Goal: Navigation & Orientation: Find specific page/section

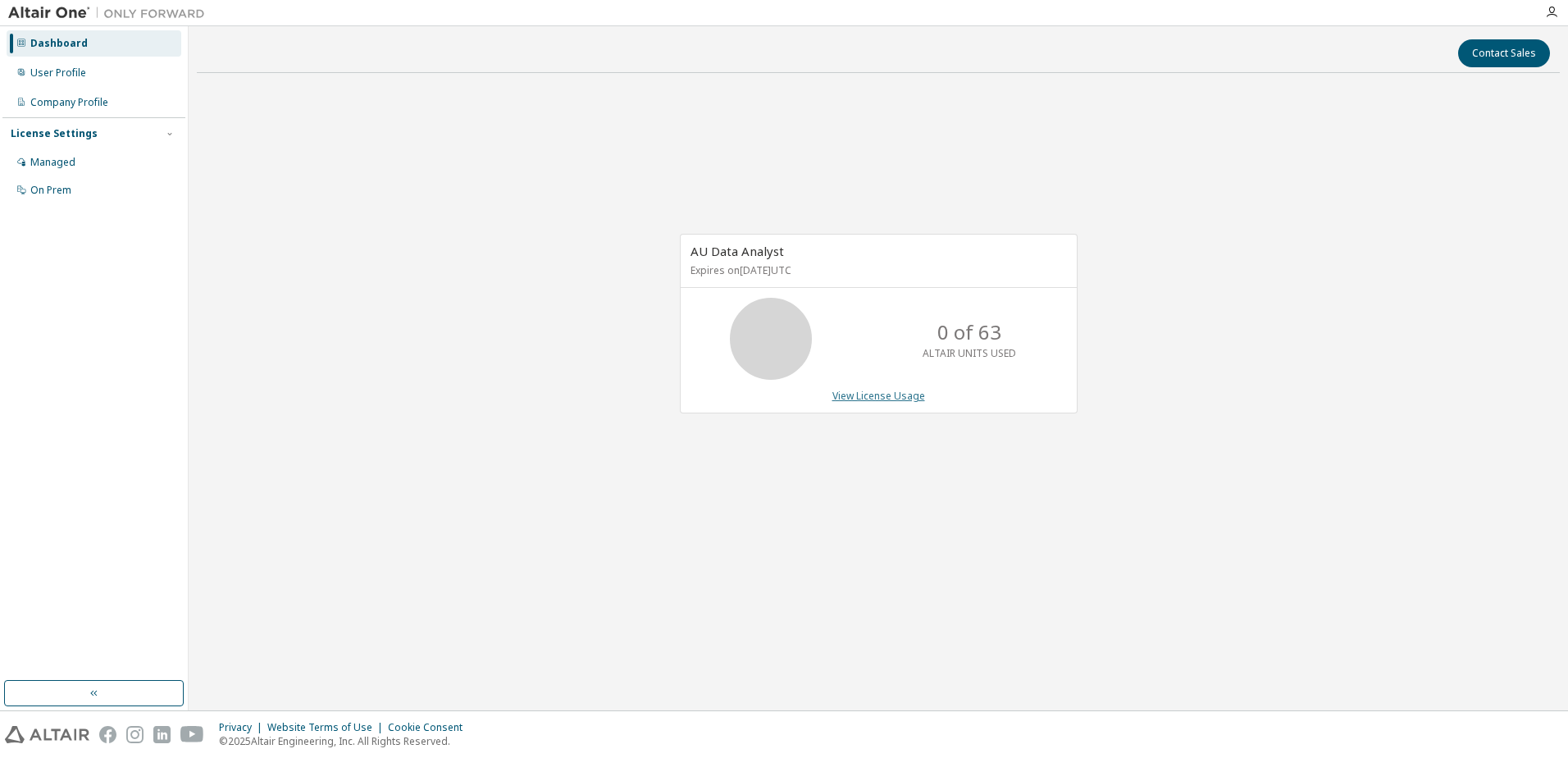
click at [889, 394] on link "View License Usage" at bounding box center [879, 395] width 93 height 14
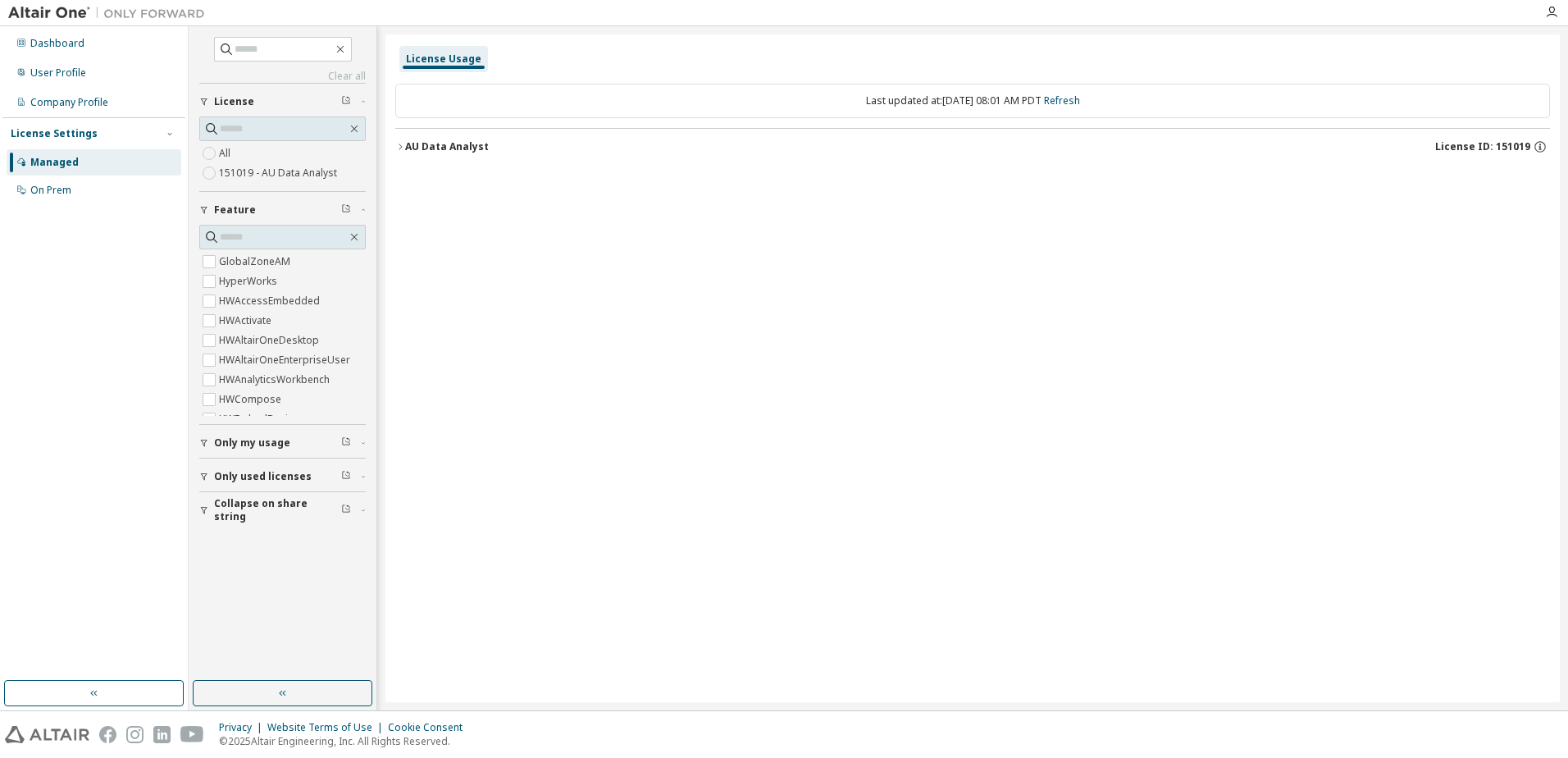
click at [401, 147] on icon "button" at bounding box center [400, 147] width 10 height 10
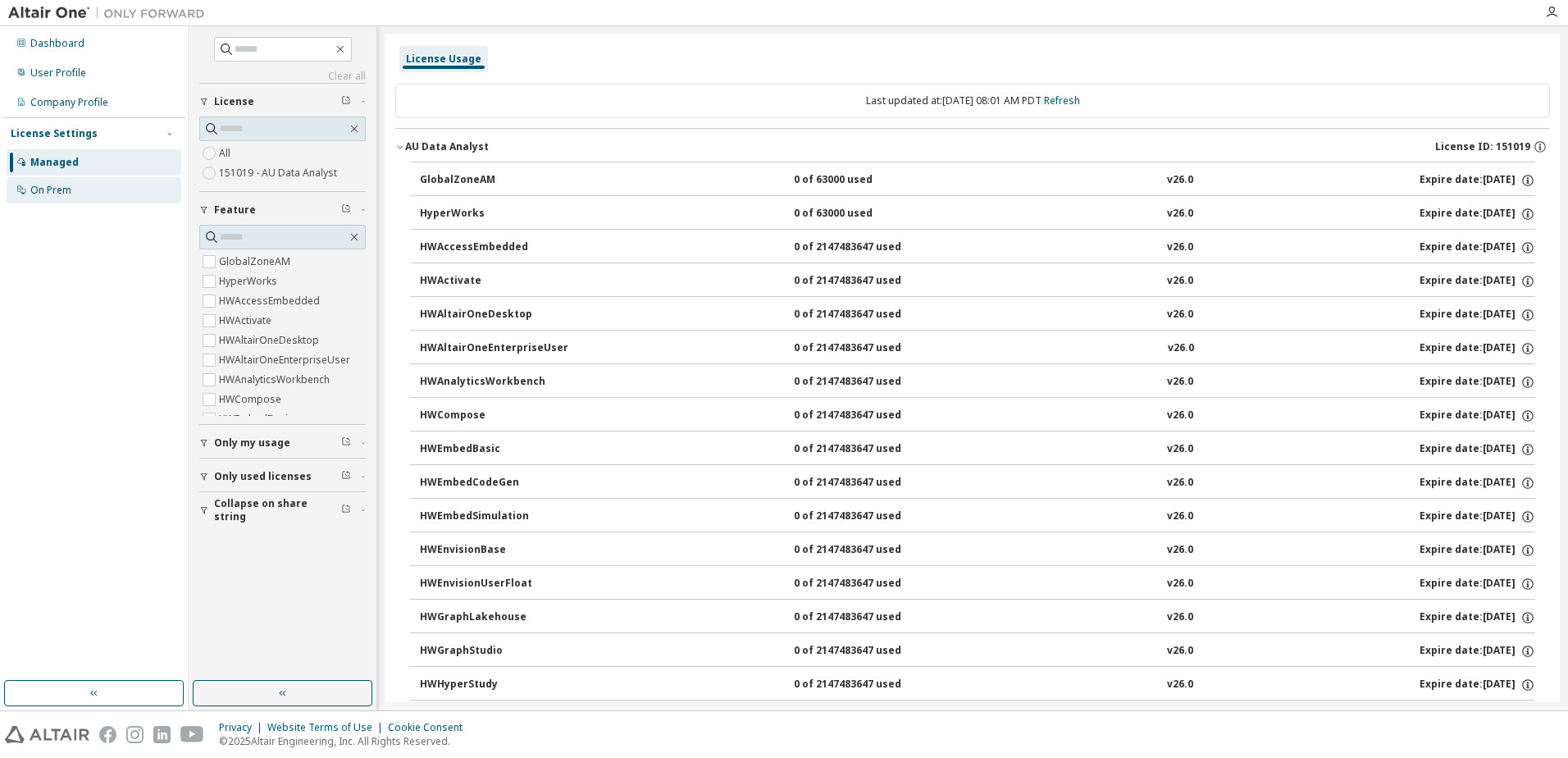
click at [51, 184] on div "On Prem" at bounding box center [50, 190] width 41 height 14
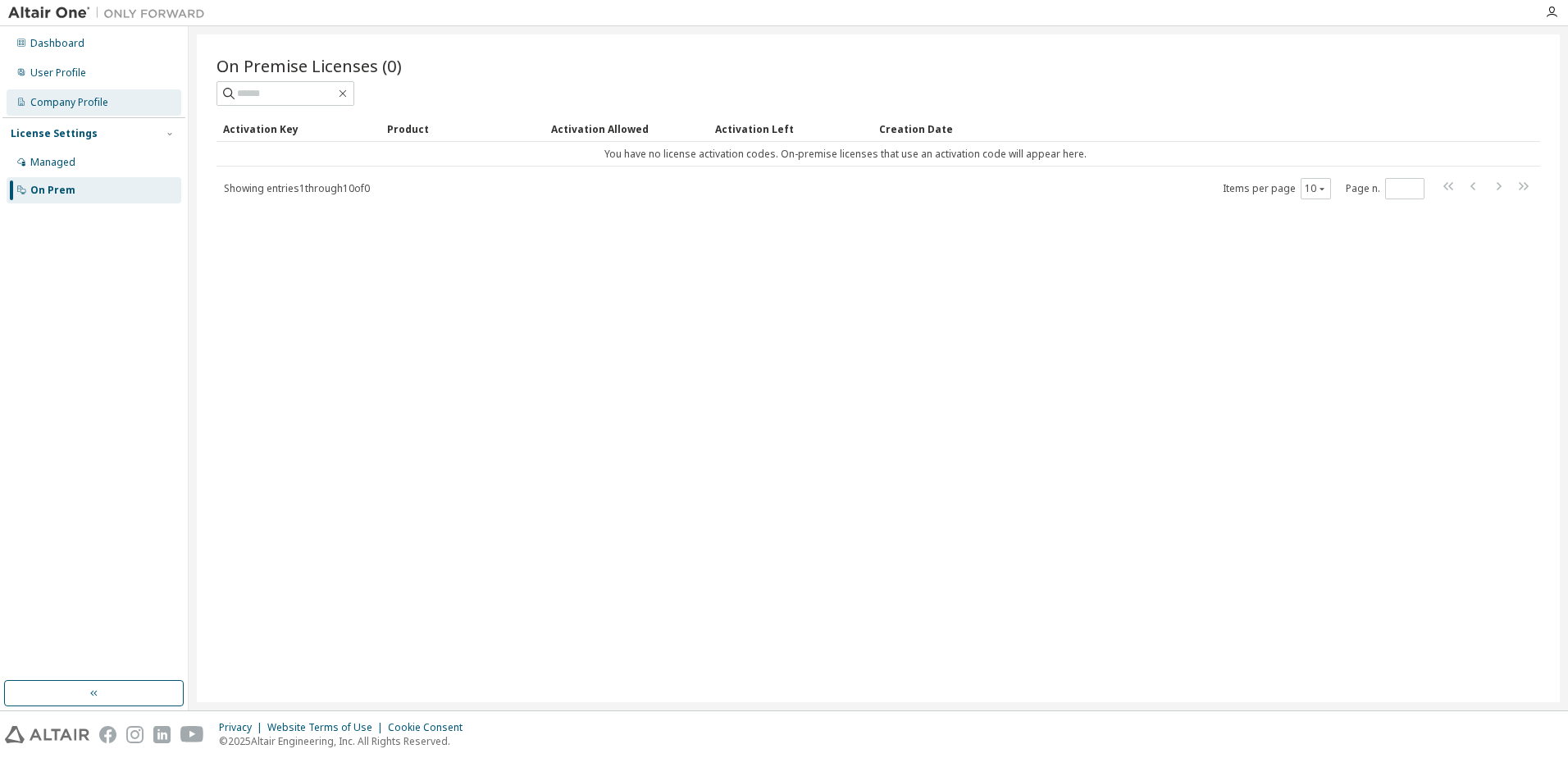
click at [59, 100] on div "Company Profile" at bounding box center [69, 102] width 78 height 14
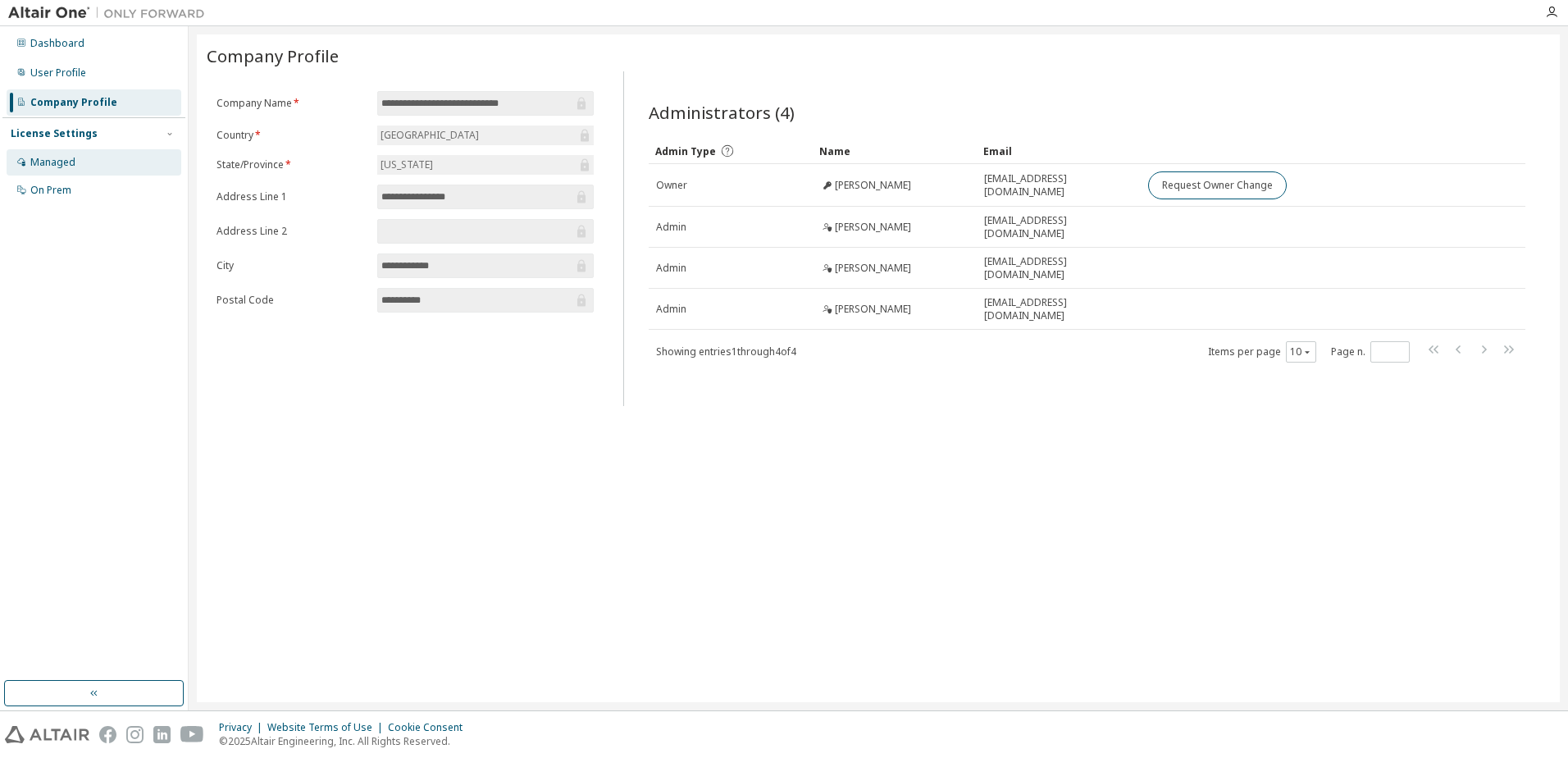
click at [49, 164] on div "Managed" at bounding box center [52, 162] width 45 height 14
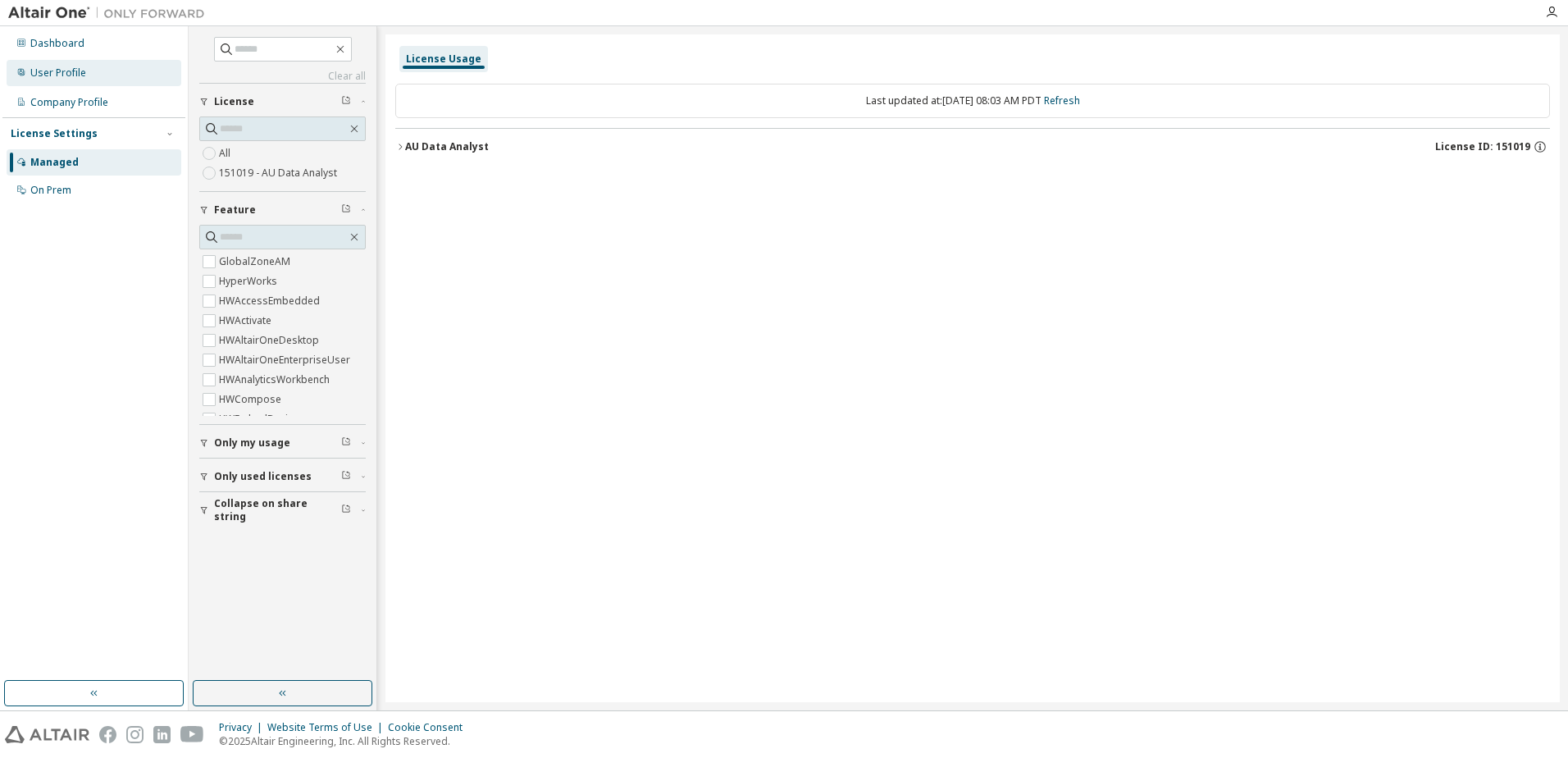
click at [56, 76] on div "User Profile" at bounding box center [58, 73] width 56 height 14
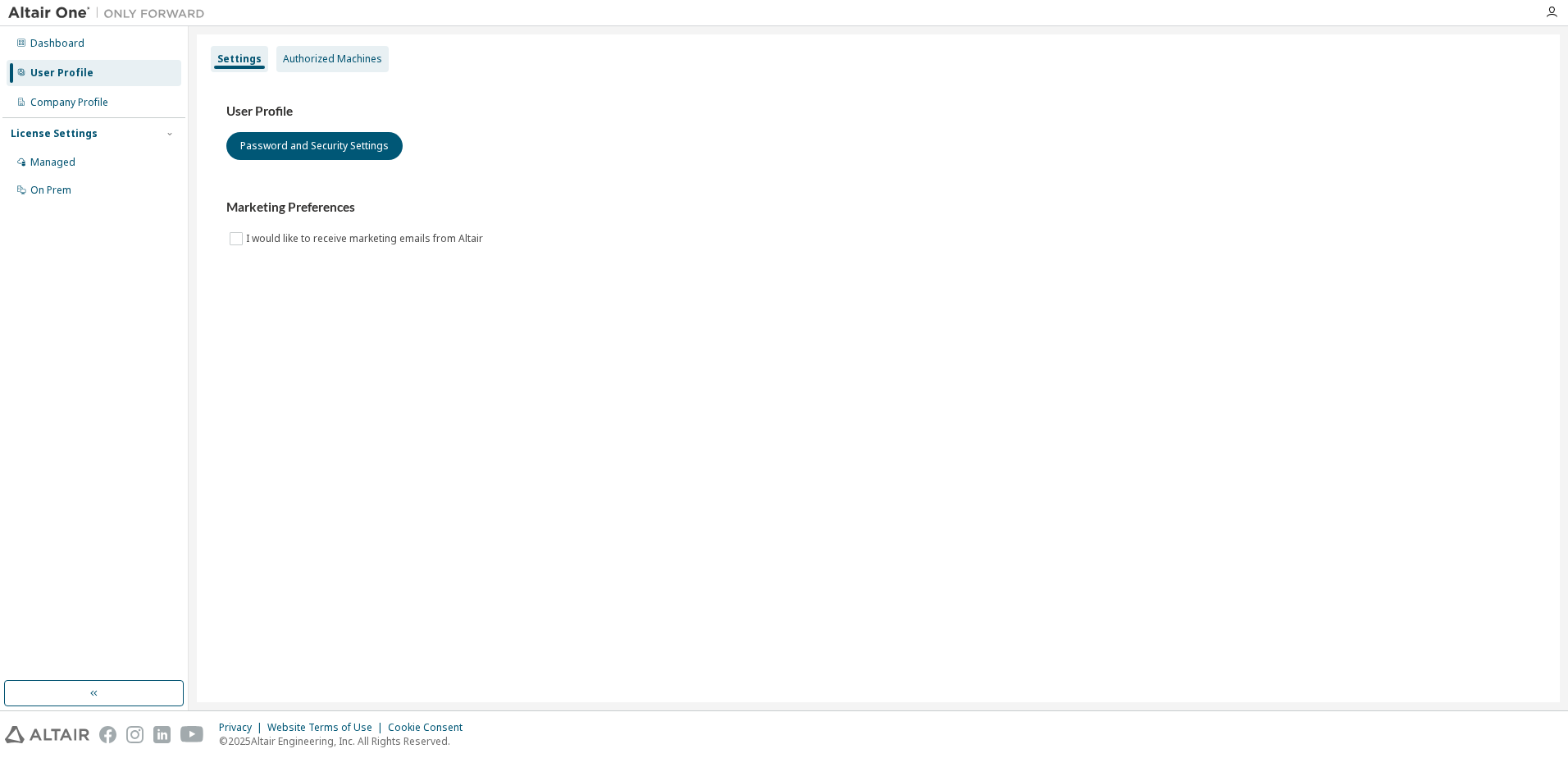
click at [342, 68] on div "Authorized Machines" at bounding box center [333, 59] width 112 height 26
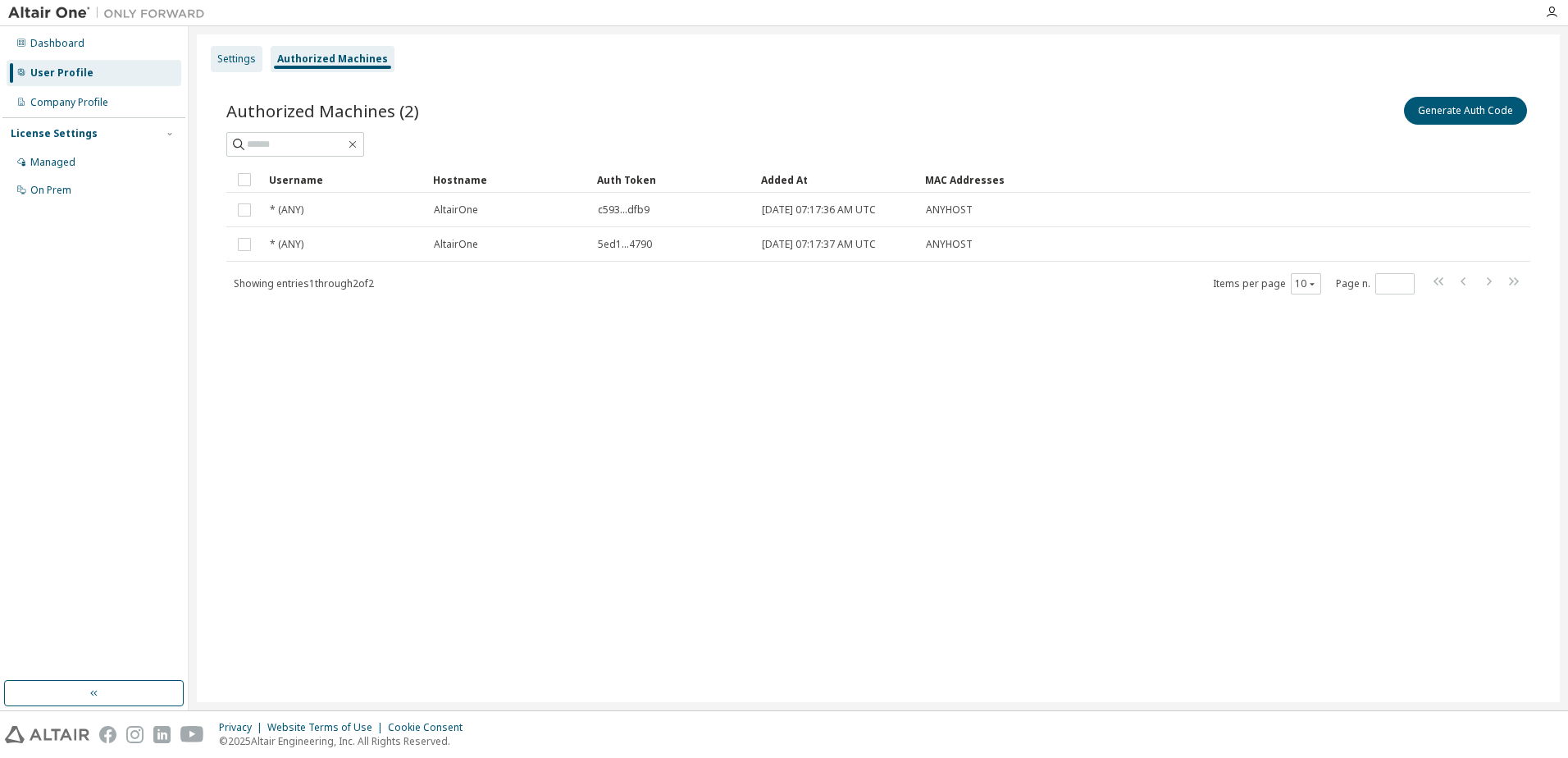
click at [247, 62] on div "Settings" at bounding box center [237, 59] width 39 height 14
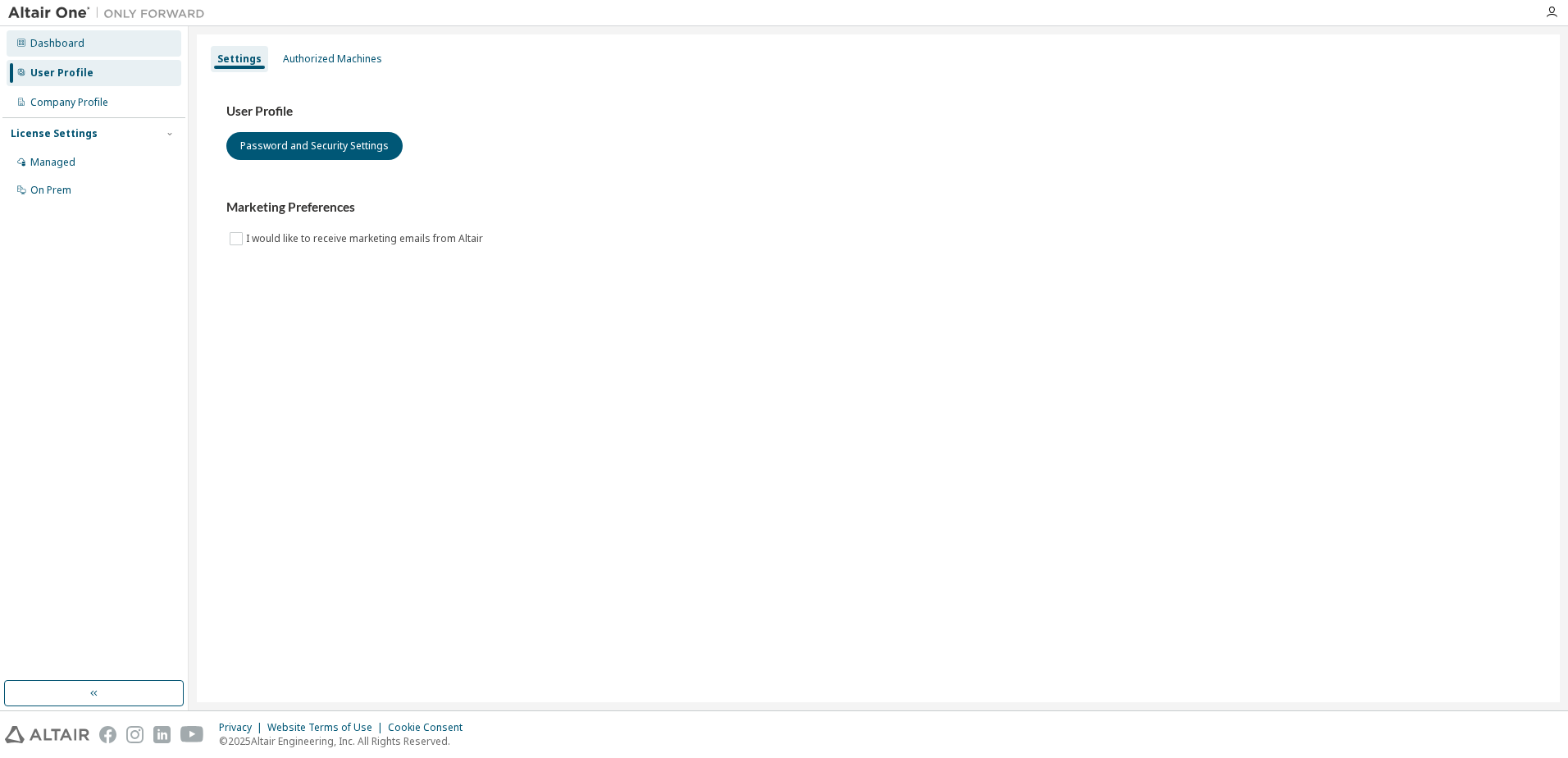
click at [71, 46] on div "Dashboard" at bounding box center [57, 44] width 54 height 14
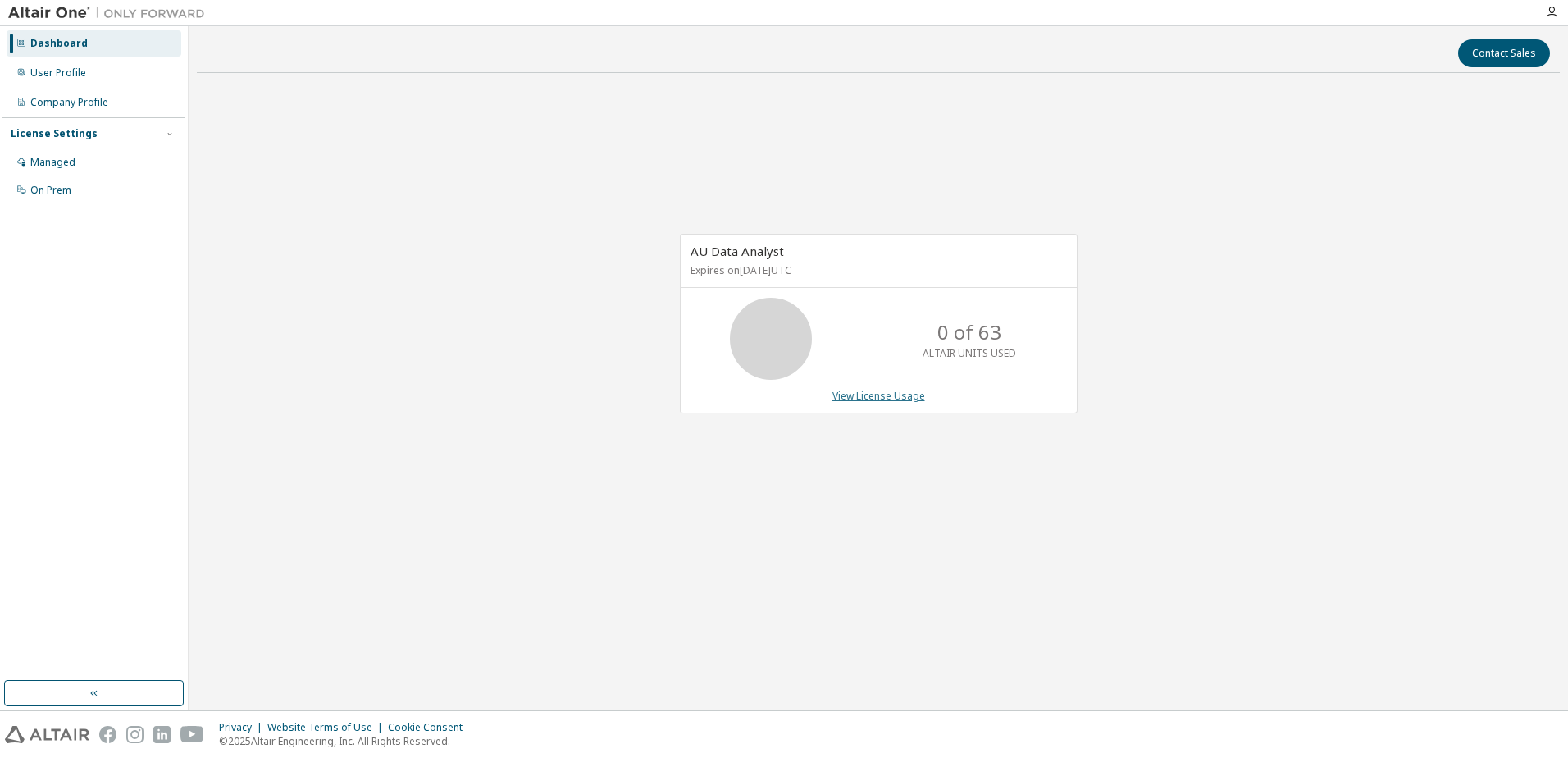
click at [838, 395] on link "View License Usage" at bounding box center [879, 395] width 93 height 14
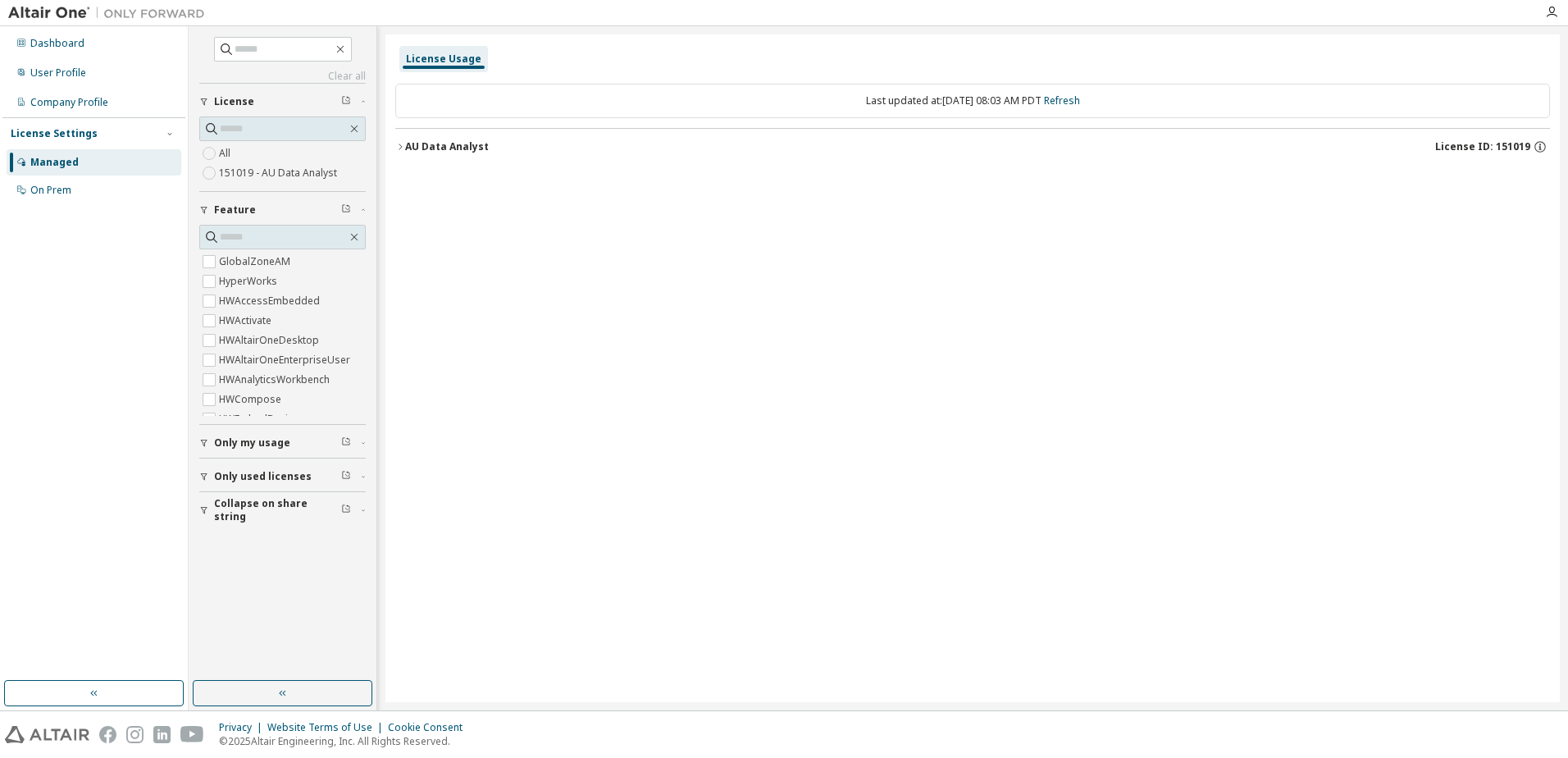
click at [246, 468] on button "Only used licenses" at bounding box center [282, 476] width 166 height 36
